Goal: Task Accomplishment & Management: Complete application form

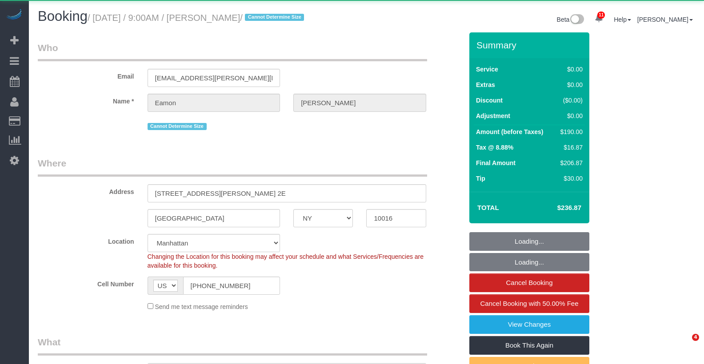
select select "NY"
select select "2"
select select "object:1007"
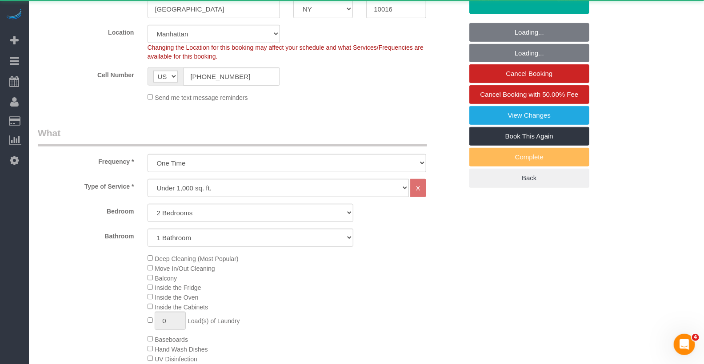
select select "2"
select select "spot1"
select select "number:89"
select select "number:90"
select select "number:15"
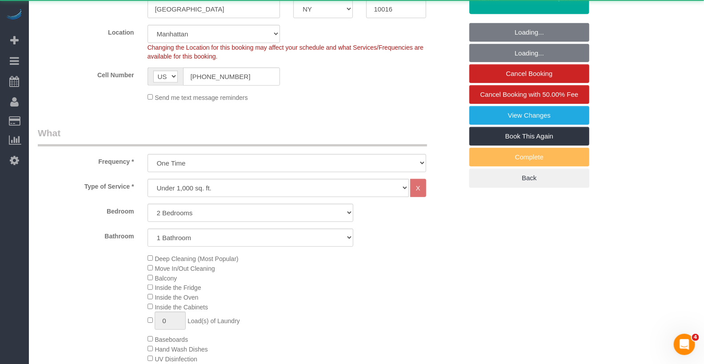
select select "number:5"
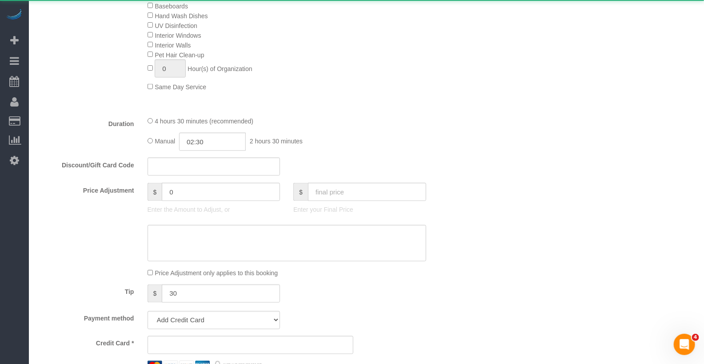
select select "string:stripe-card_1Bq8BS4VGloSiKo7RqbAkbgv"
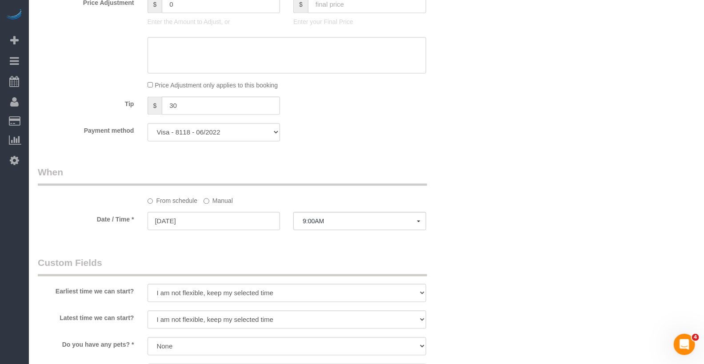
scroll to position [882, 0]
